Goal: Information Seeking & Learning: Learn about a topic

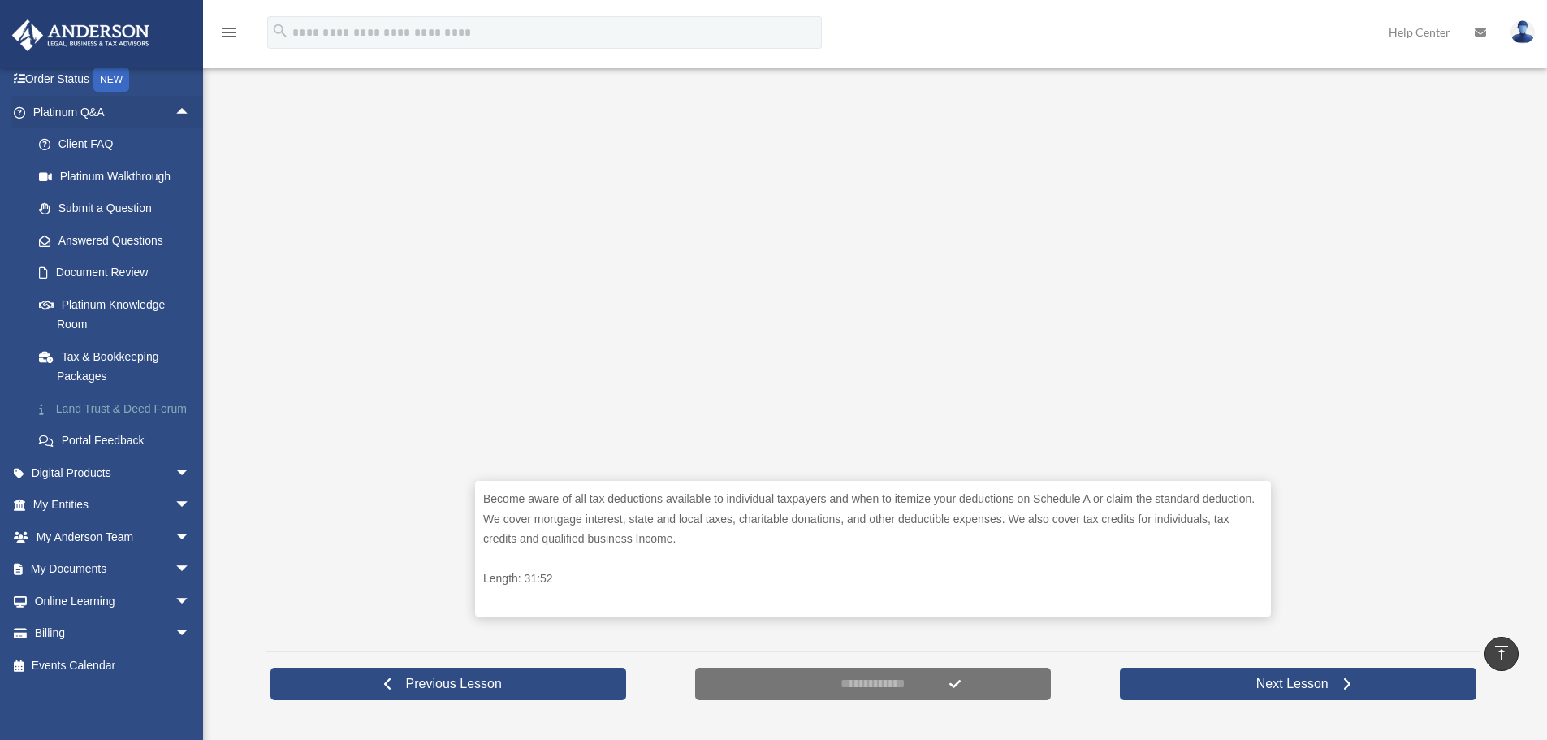
scroll to position [124, 0]
click at [175, 471] on span "arrow_drop_down" at bounding box center [191, 472] width 32 height 33
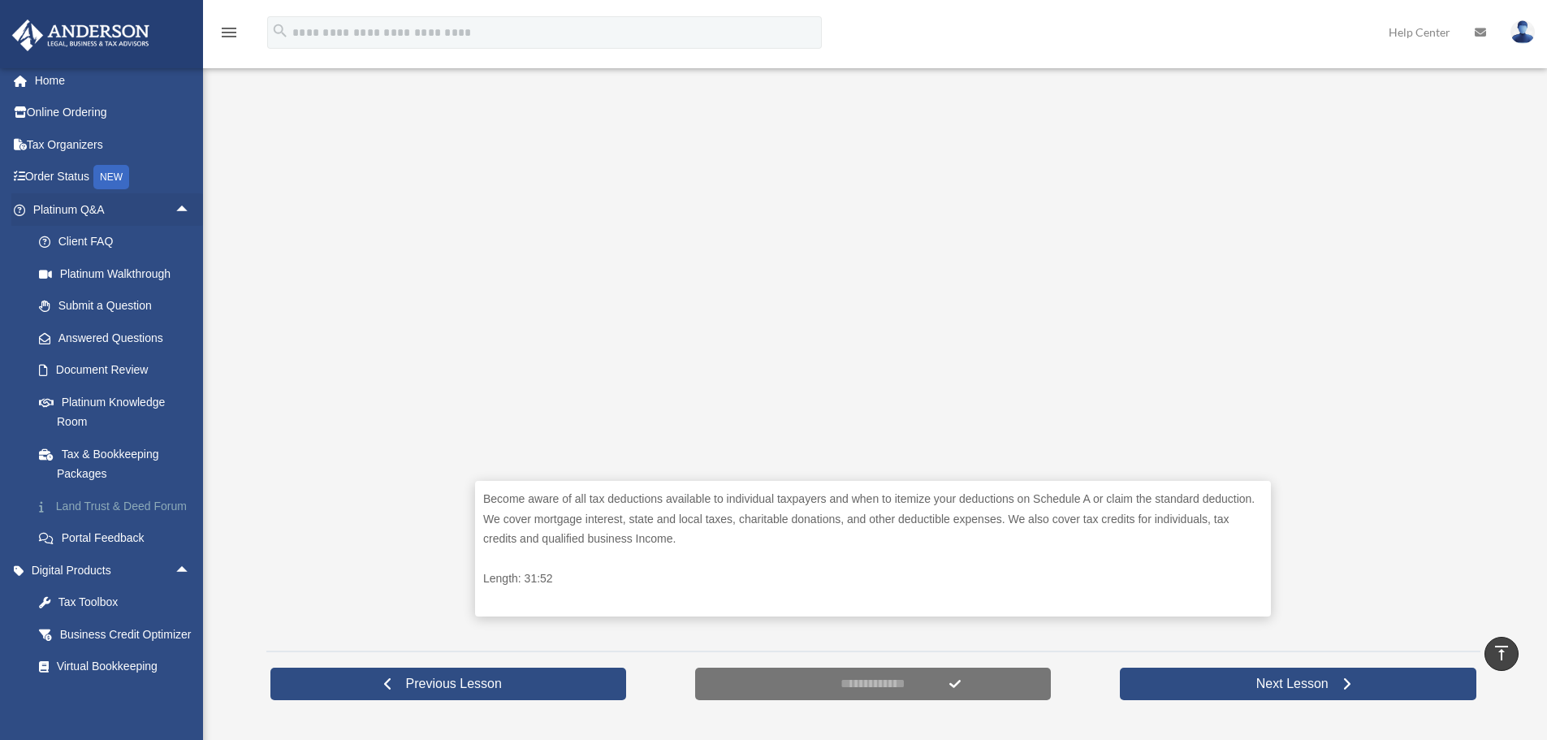
scroll to position [0, 0]
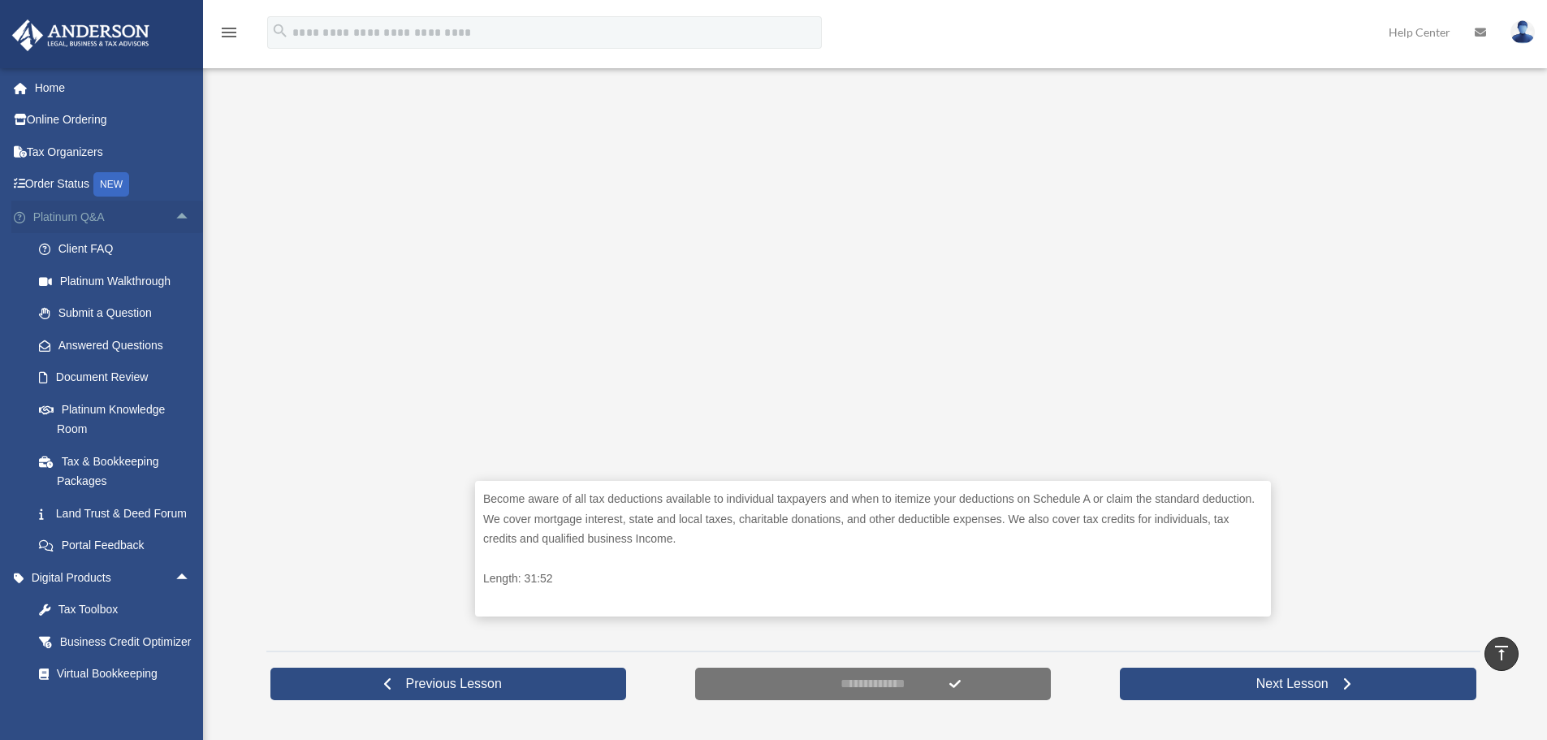
click at [175, 214] on span "arrow_drop_up" at bounding box center [191, 217] width 32 height 33
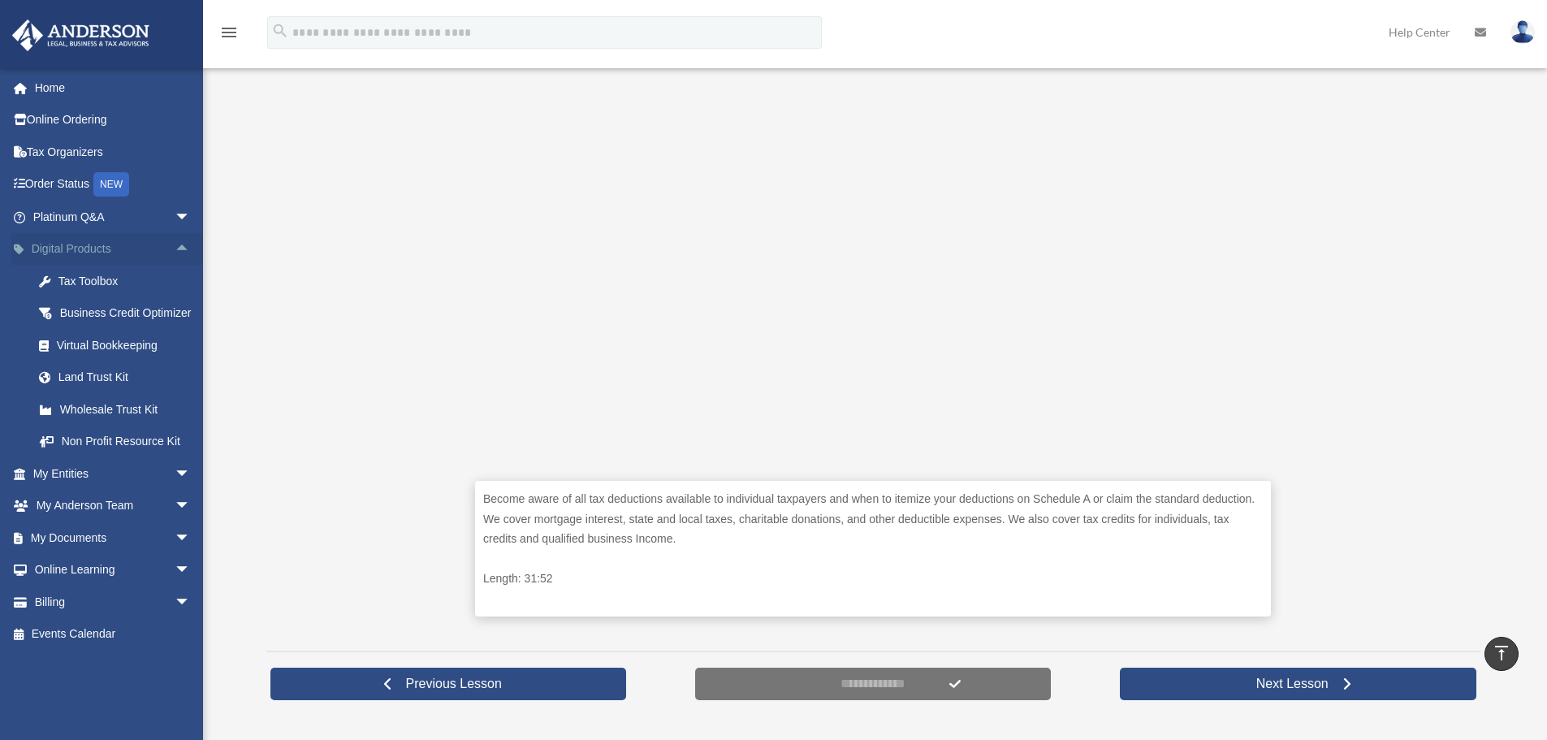
click at [177, 243] on span "arrow_drop_up" at bounding box center [191, 249] width 32 height 33
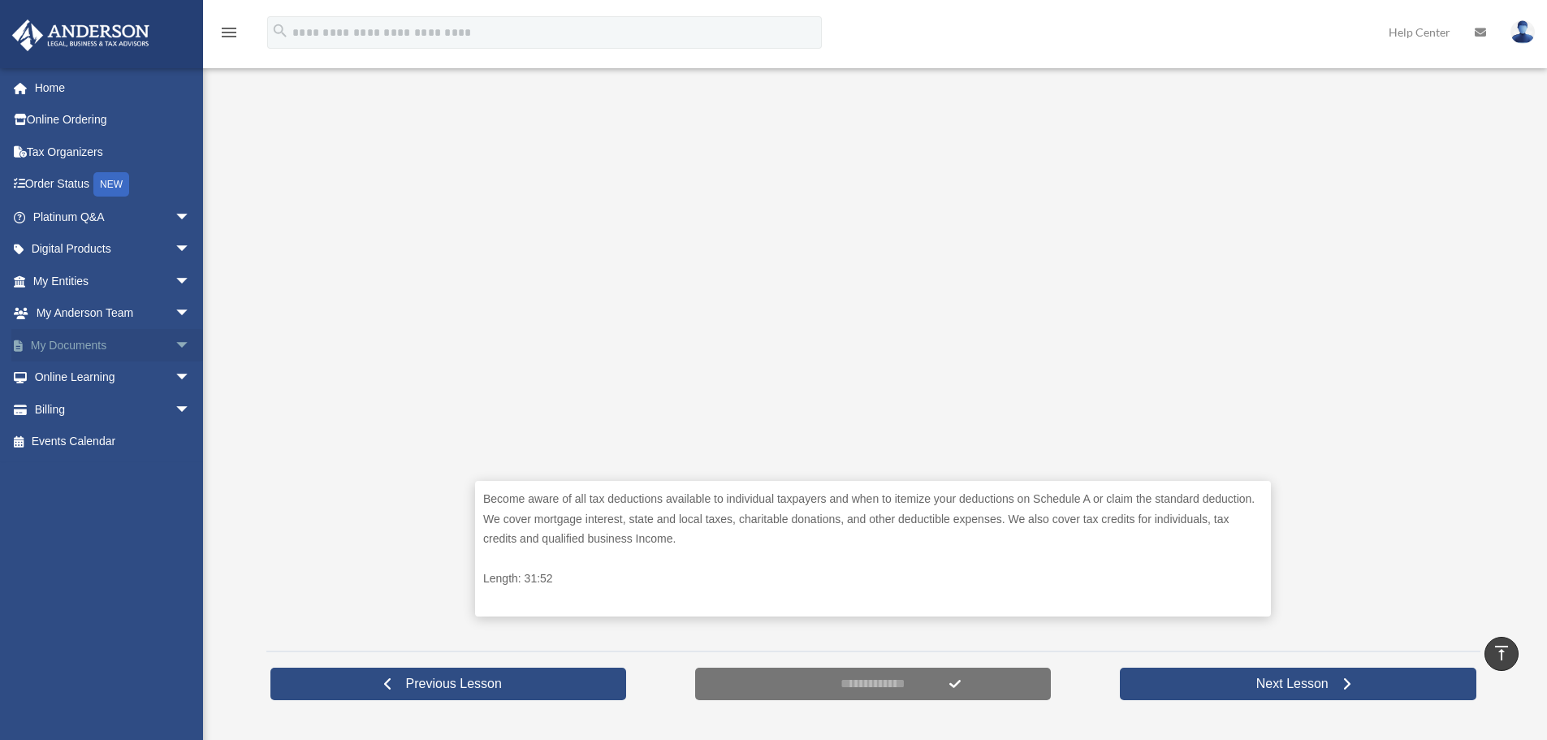
click at [175, 340] on span "arrow_drop_down" at bounding box center [191, 345] width 32 height 33
click at [118, 438] on link "Forms Library" at bounding box center [119, 441] width 192 height 32
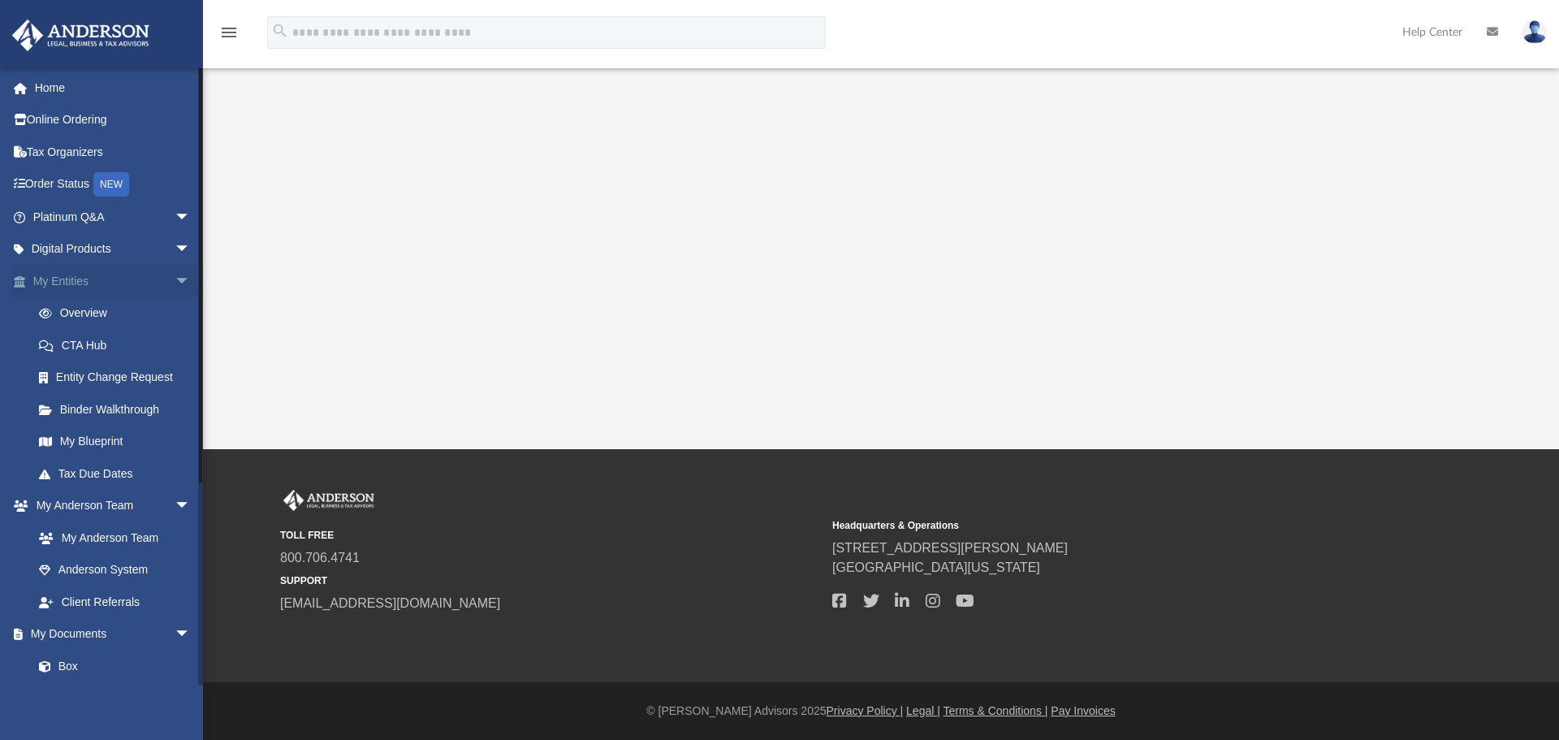
click at [175, 281] on span "arrow_drop_down" at bounding box center [191, 281] width 32 height 33
click at [175, 248] on span "arrow_drop_down" at bounding box center [191, 249] width 32 height 33
click at [145, 275] on div "Tax Toolbox" at bounding box center [126, 281] width 138 height 20
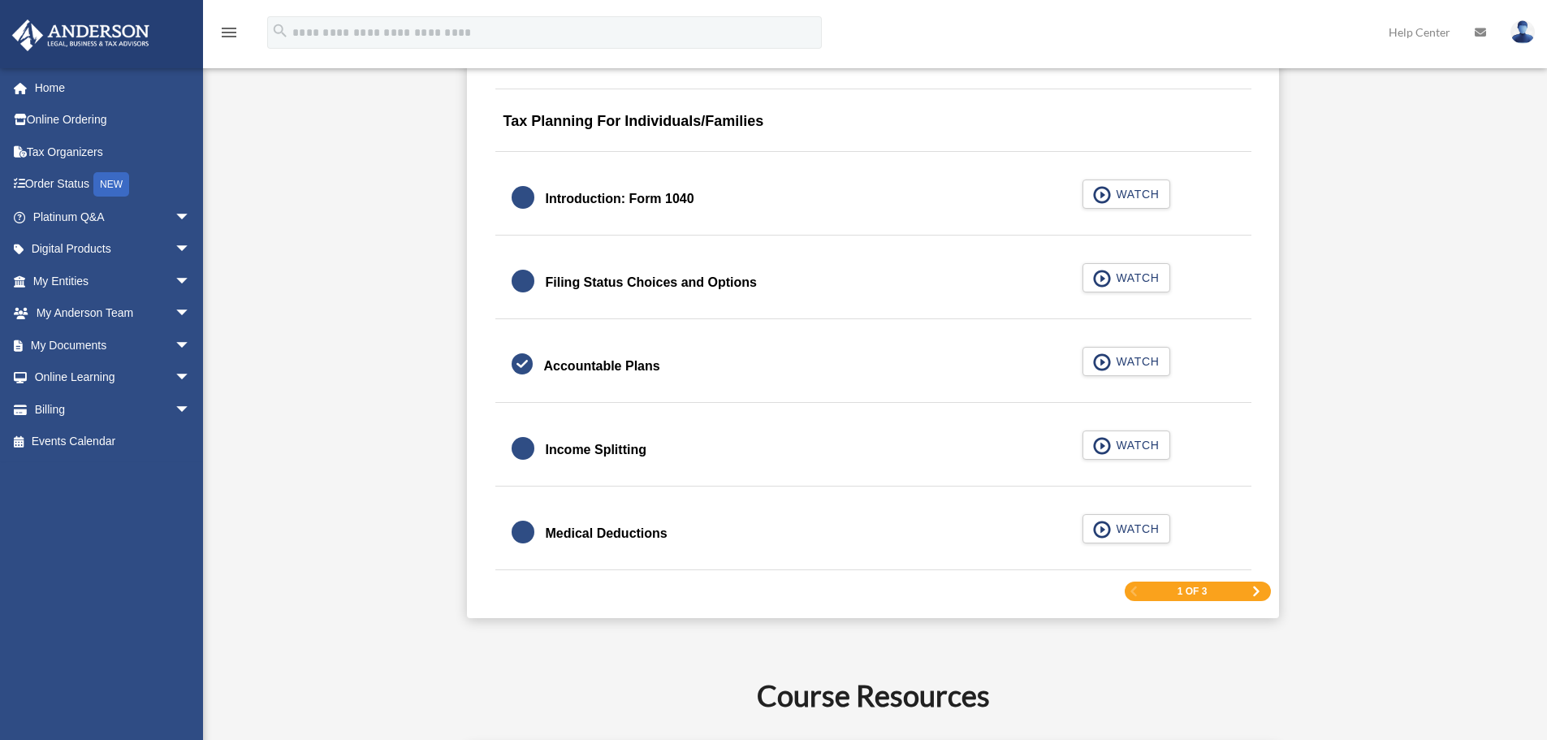
scroll to position [2192, 0]
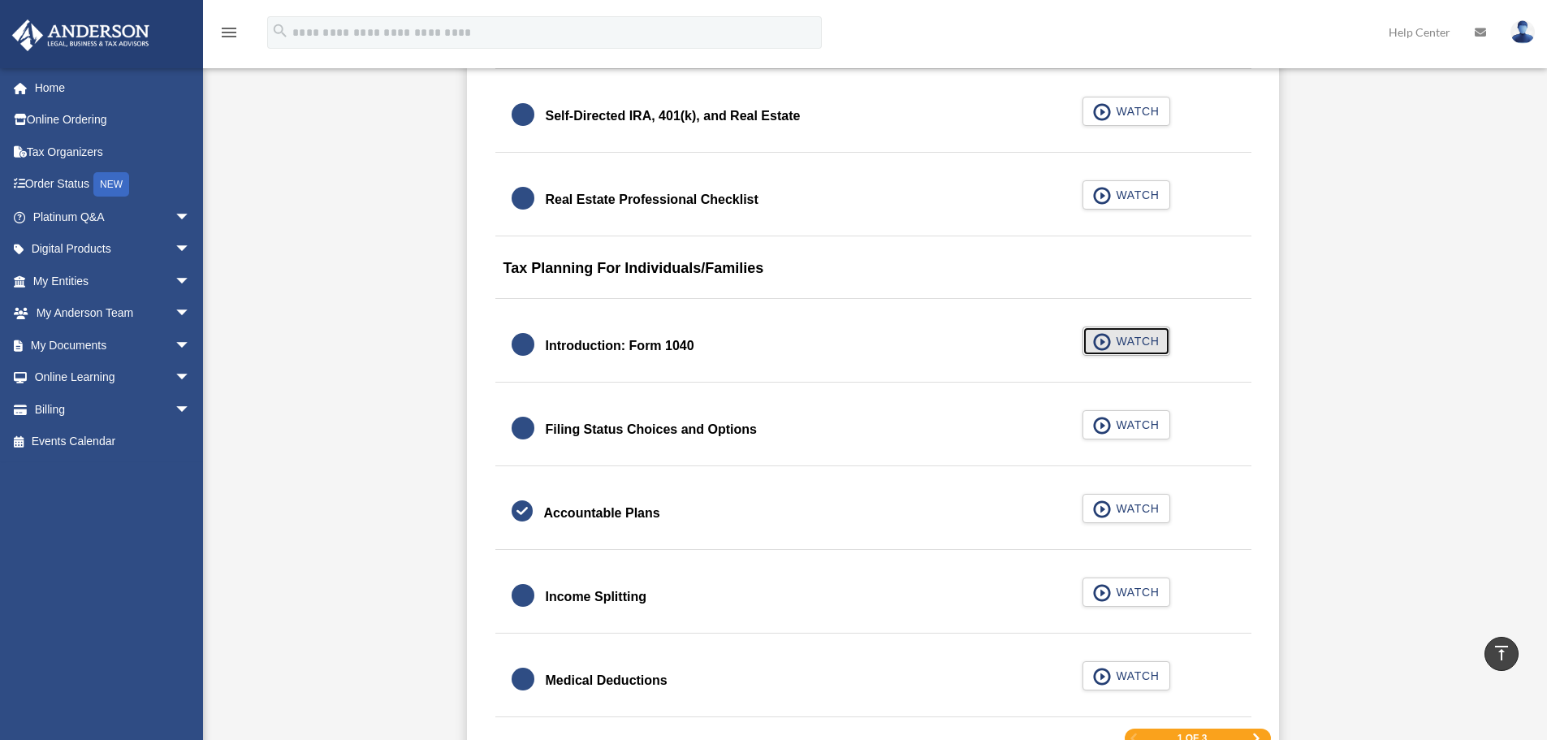
click at [1111, 335] on span "button" at bounding box center [1102, 342] width 19 height 18
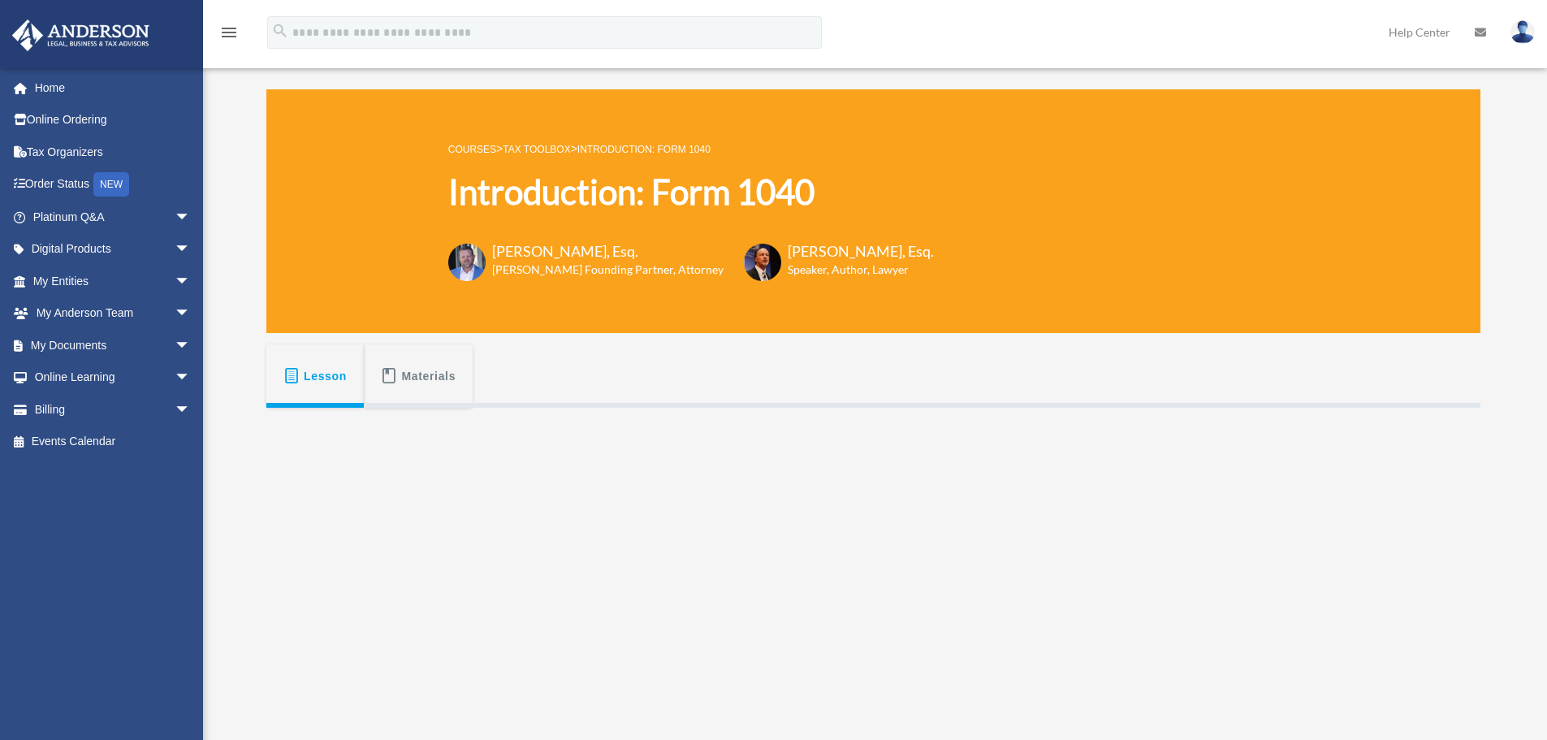
click at [1521, 34] on img at bounding box center [1522, 32] width 24 height 24
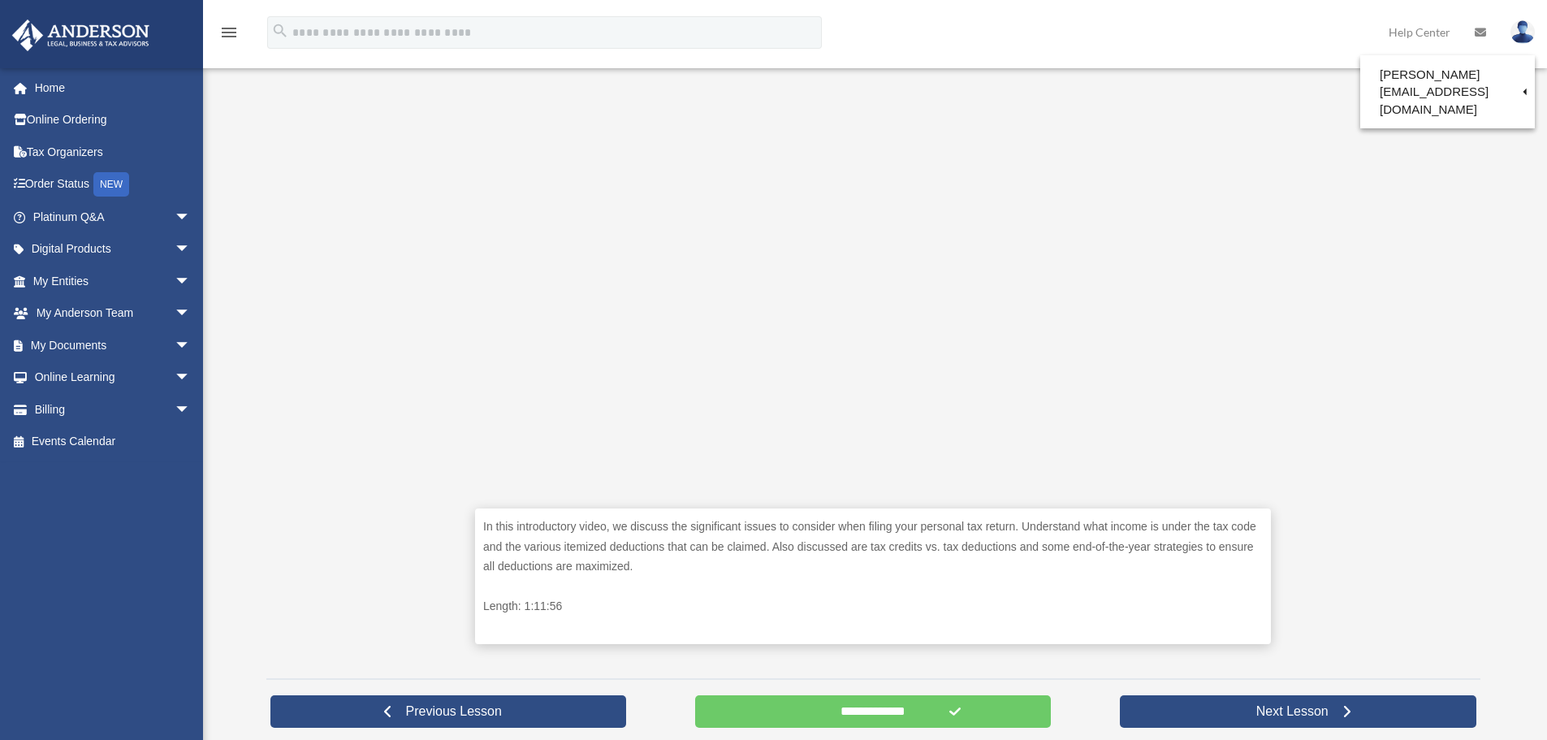
scroll to position [406, 0]
